Goal: Task Accomplishment & Management: Manage account settings

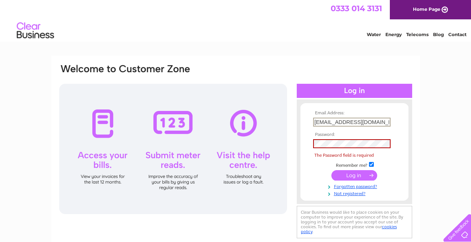
type input "ecciestonfarm@yahoo.co.uk"
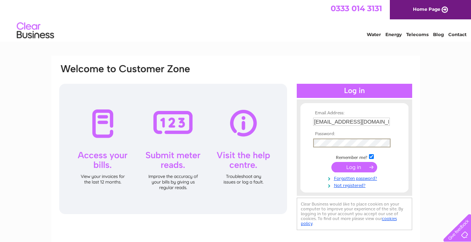
click at [362, 168] on input "submit" at bounding box center [354, 167] width 46 height 10
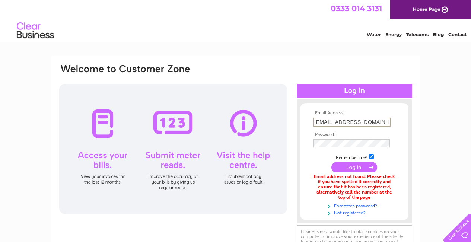
click at [348, 121] on input "ecciestonfarm@yahoo.co.uk" at bounding box center [351, 122] width 77 height 9
type input "[EMAIL_ADDRESS][DOMAIN_NAME]"
click at [437, 107] on div "Email Address: ecclestonfarm@yahoo.co.uk Password: Forgotten password?" at bounding box center [235, 225] width 471 height 338
click at [444, 135] on div "Email Address: ecclestonfarm@yahoo.co.uk Password: Forgotten password?" at bounding box center [235, 225] width 471 height 339
click at [359, 165] on input "submit" at bounding box center [354, 166] width 46 height 10
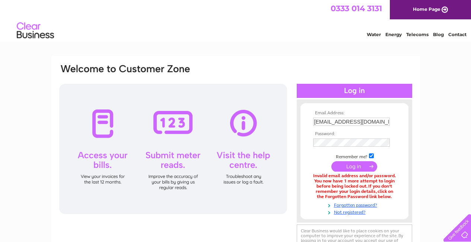
click at [344, 165] on input "submit" at bounding box center [354, 166] width 46 height 10
click at [343, 162] on input "submit" at bounding box center [354, 166] width 46 height 10
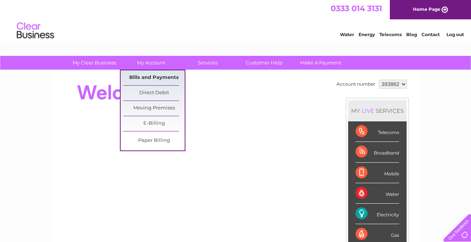
click at [149, 76] on link "Bills and Payments" at bounding box center [153, 77] width 61 height 15
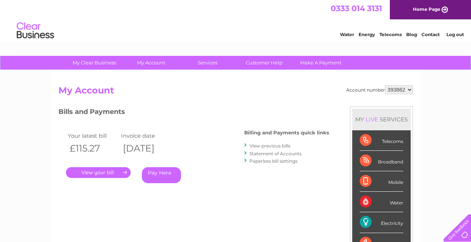
click at [113, 171] on link "." at bounding box center [98, 172] width 65 height 11
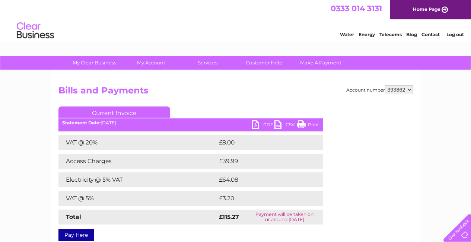
click at [254, 125] on link "PDF" at bounding box center [263, 125] width 22 height 11
click at [256, 124] on link "PDF" at bounding box center [263, 125] width 22 height 11
